Goal: Task Accomplishment & Management: Use online tool/utility

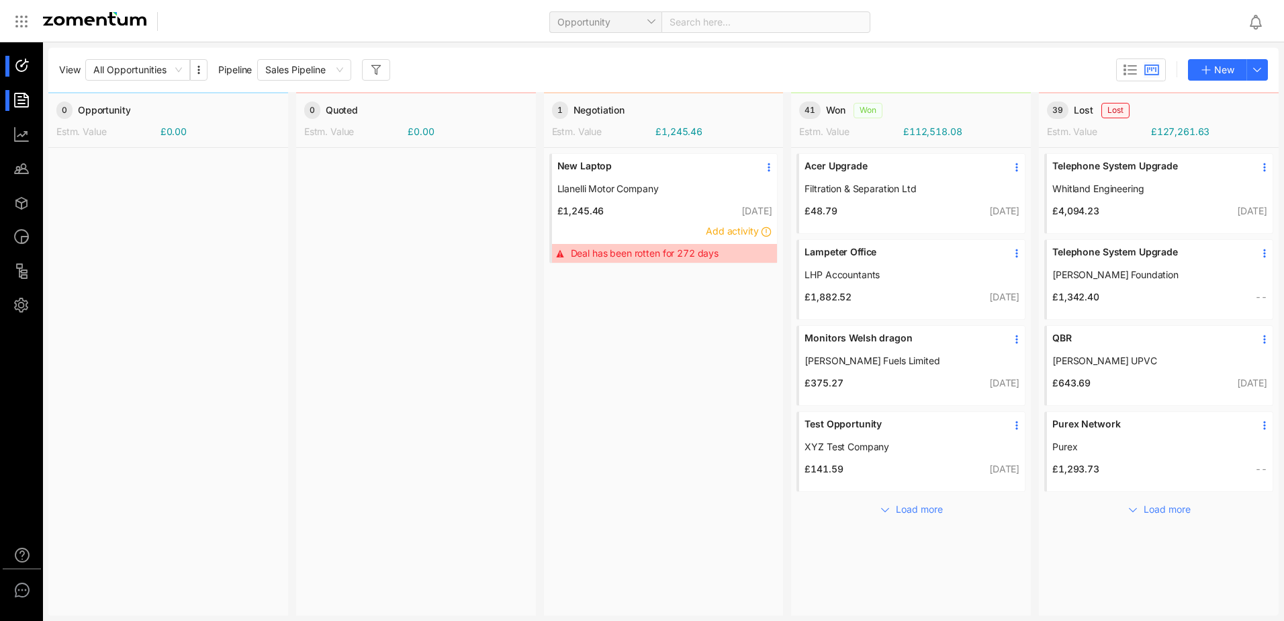
click at [15, 102] on div at bounding box center [27, 100] width 29 height 21
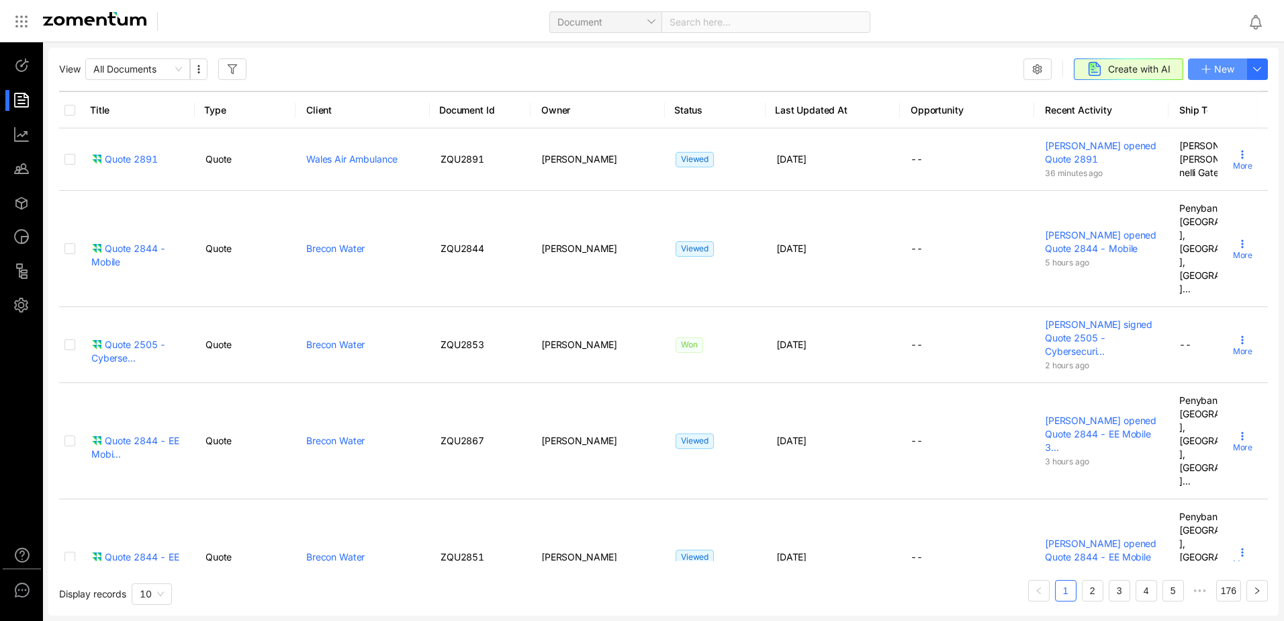
click at [1223, 68] on span "New" at bounding box center [1225, 69] width 20 height 15
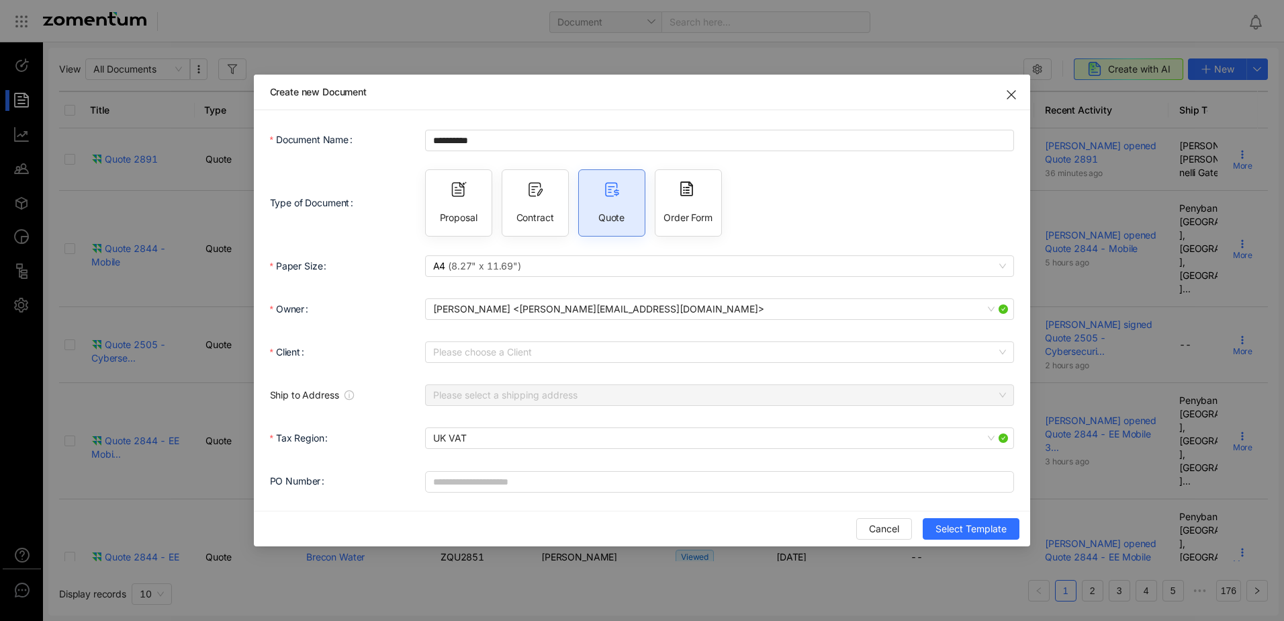
click at [616, 206] on div "Quote" at bounding box center [611, 202] width 67 height 67
click at [510, 142] on input "**********" at bounding box center [720, 140] width 590 height 21
click at [1004, 90] on span "Close" at bounding box center [1012, 94] width 38 height 38
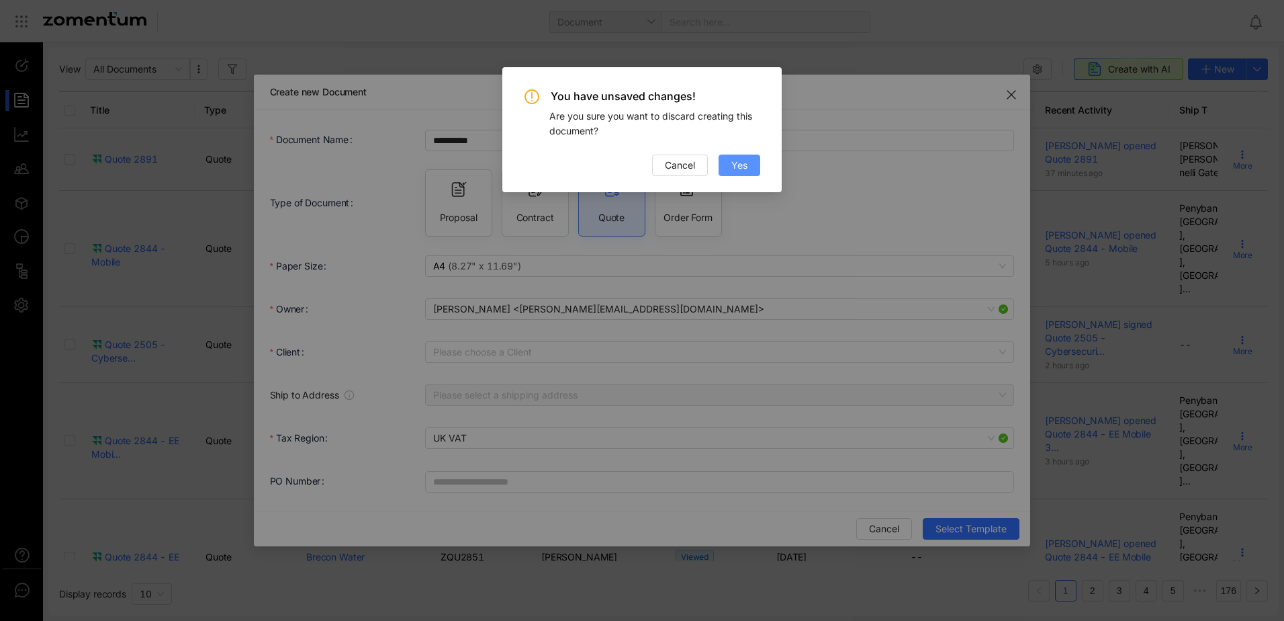
click at [750, 166] on button "Yes" at bounding box center [740, 165] width 42 height 21
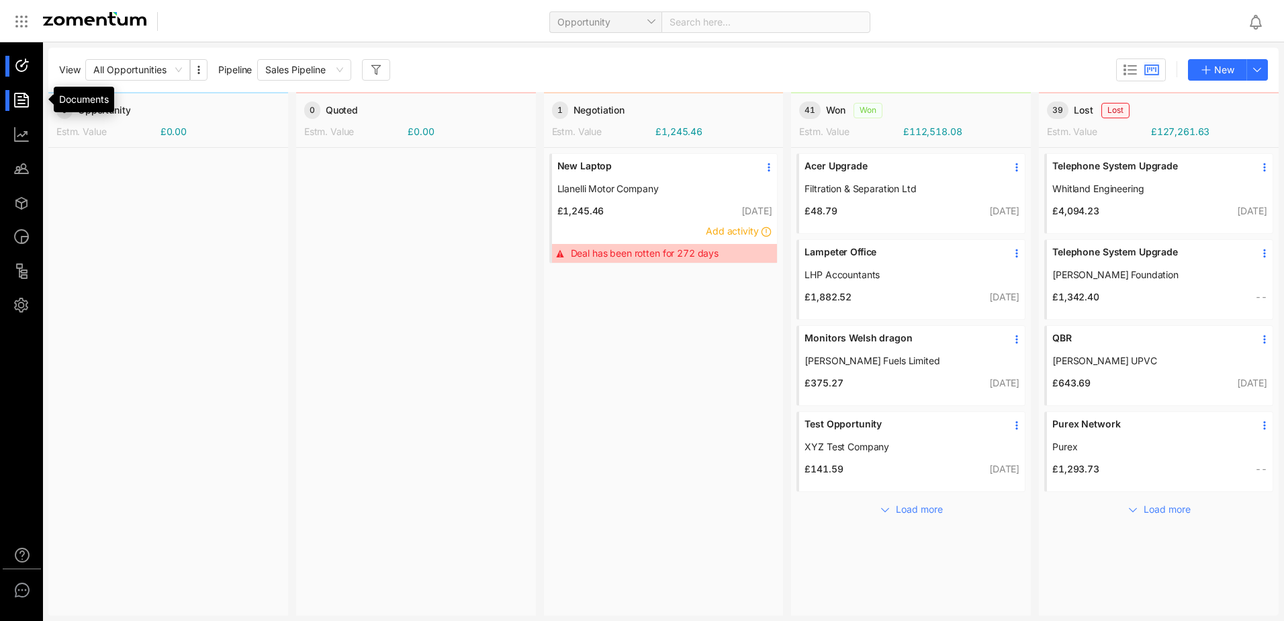
click at [23, 102] on div at bounding box center [27, 100] width 29 height 21
